Goal: Check status: Check status

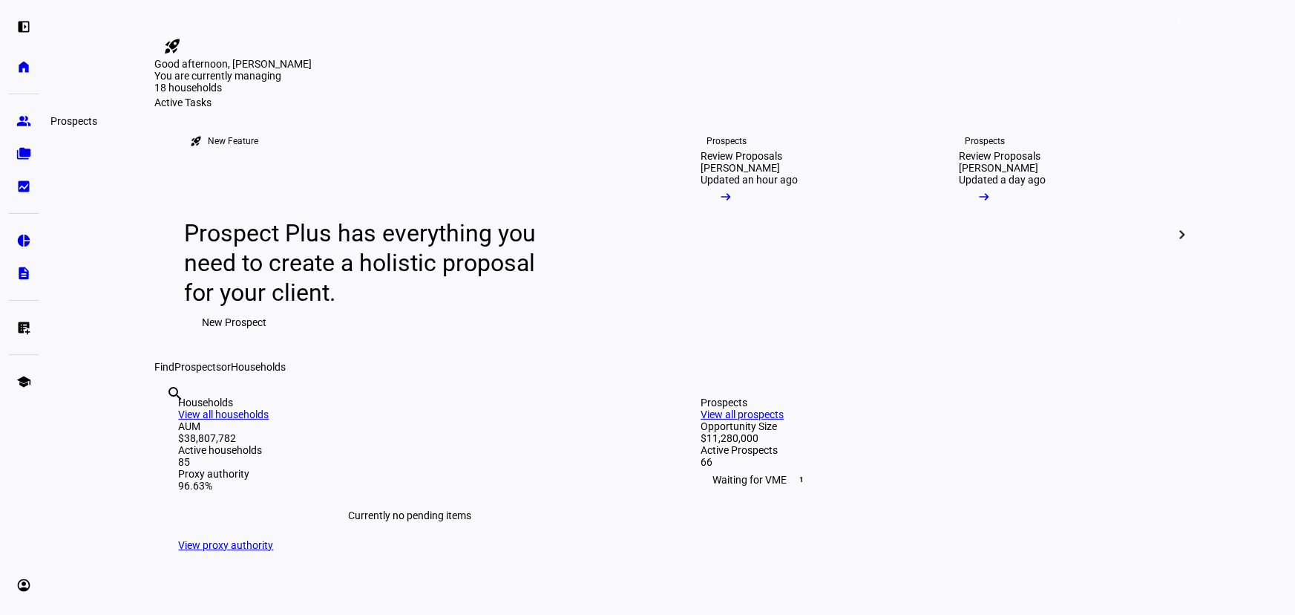
click at [33, 122] on link "group Prospects" at bounding box center [24, 121] width 30 height 30
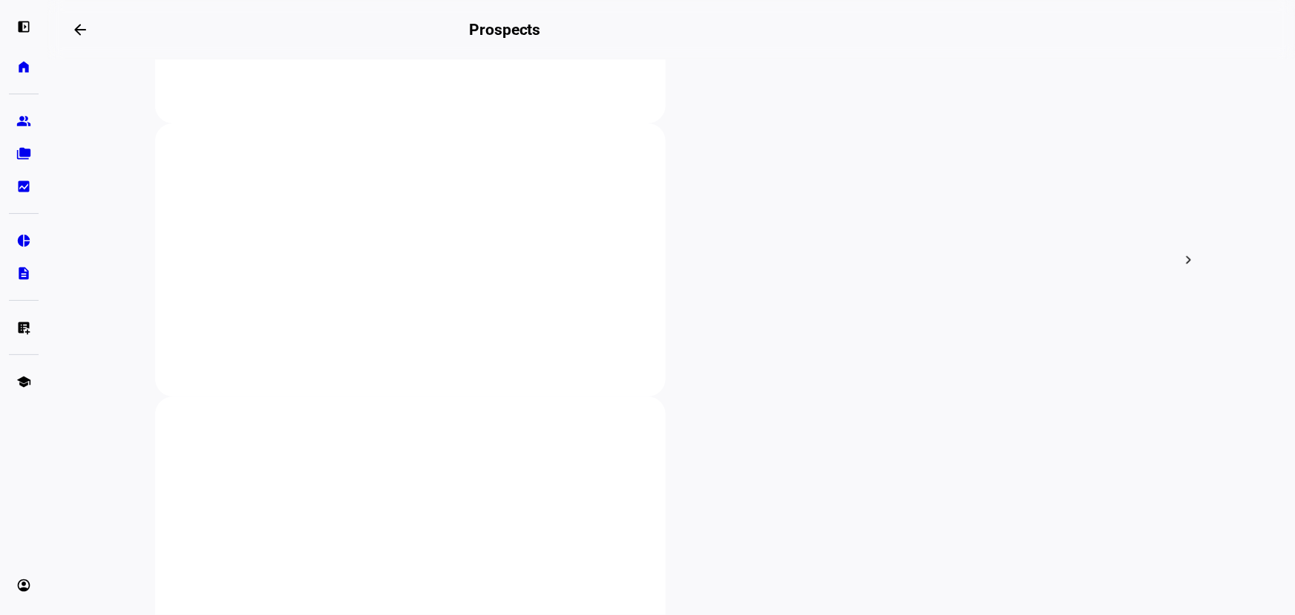
scroll to position [540, 0]
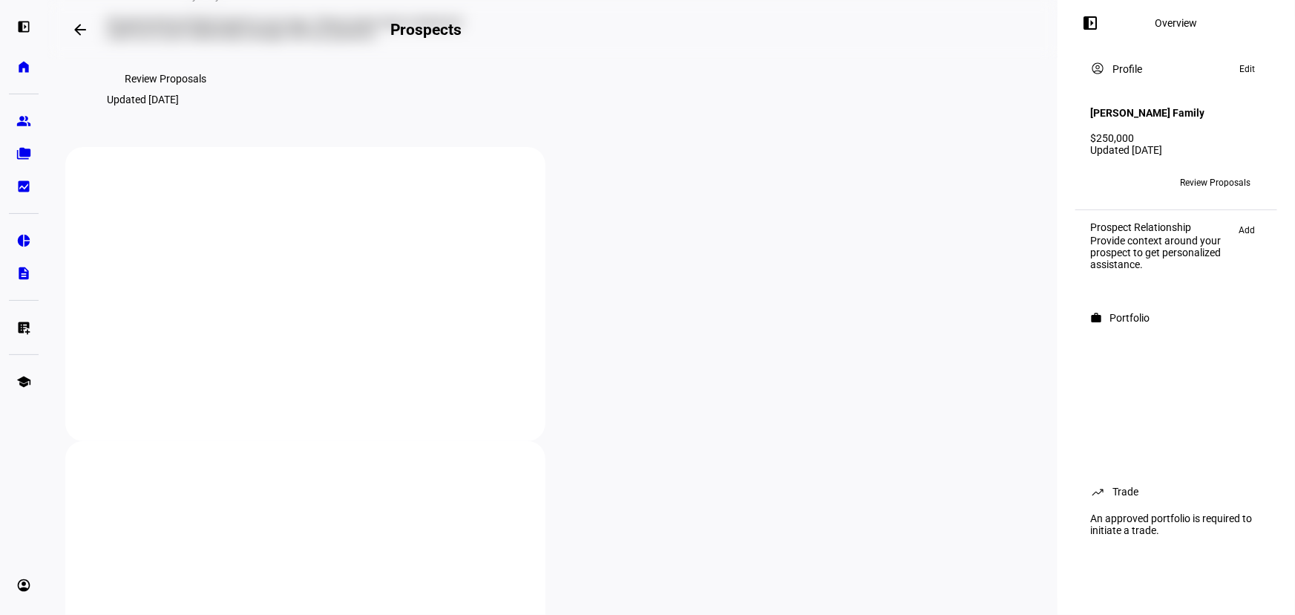
scroll to position [404, 0]
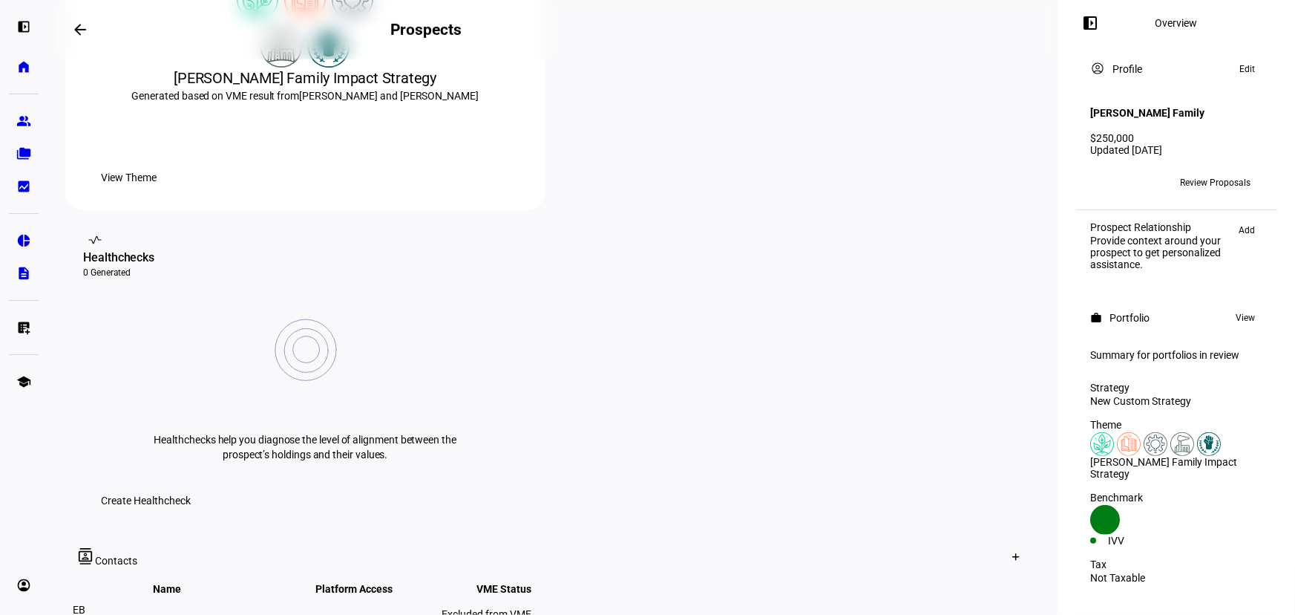
click at [56, 365] on div "work Portfolio Portfolios are ready for your review We generated portfolios bas…" at bounding box center [553, 381] width 1010 height 1452
click at [54, 368] on div "work Portfolio Portfolios are ready for your review We generated portfolios bas…" at bounding box center [553, 381] width 1010 height 1452
click at [53, 373] on div "work Portfolio Portfolios are ready for your review We generated portfolios bas…" at bounding box center [553, 381] width 1010 height 1452
